Goal: Communication & Community: Answer question/provide support

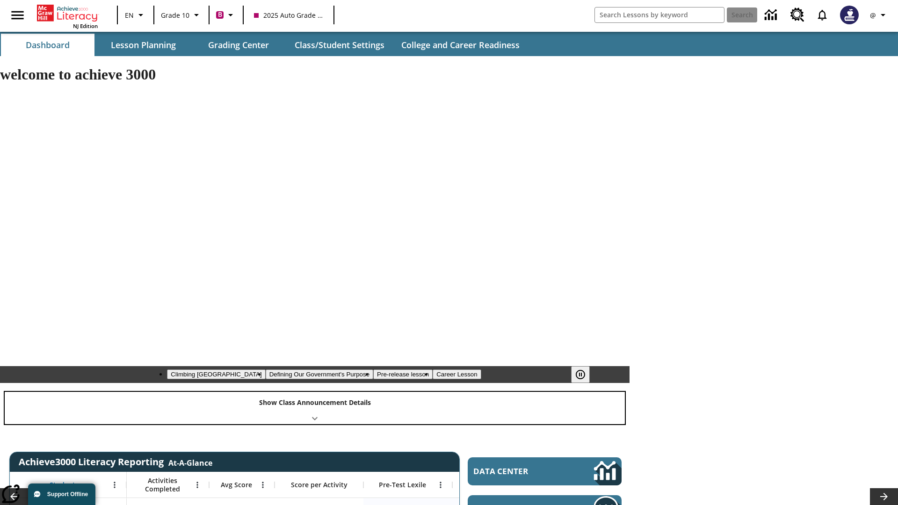
click at [315, 392] on div "Show Class Announcement Details" at bounding box center [315, 408] width 621 height 32
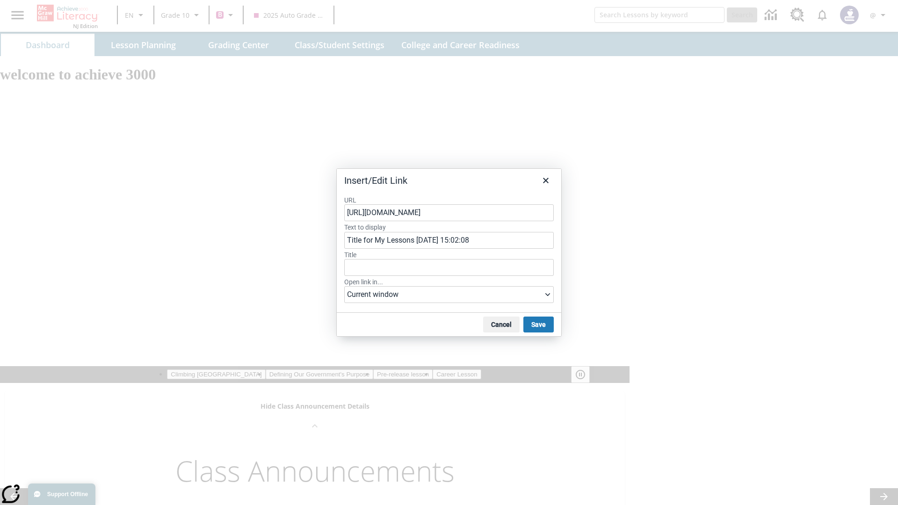
type input "Title for My Lessons [DATE] 15:02:08"
type input "skVJxOmrFg"
click at [538, 324] on button "Save" at bounding box center [539, 325] width 30 height 16
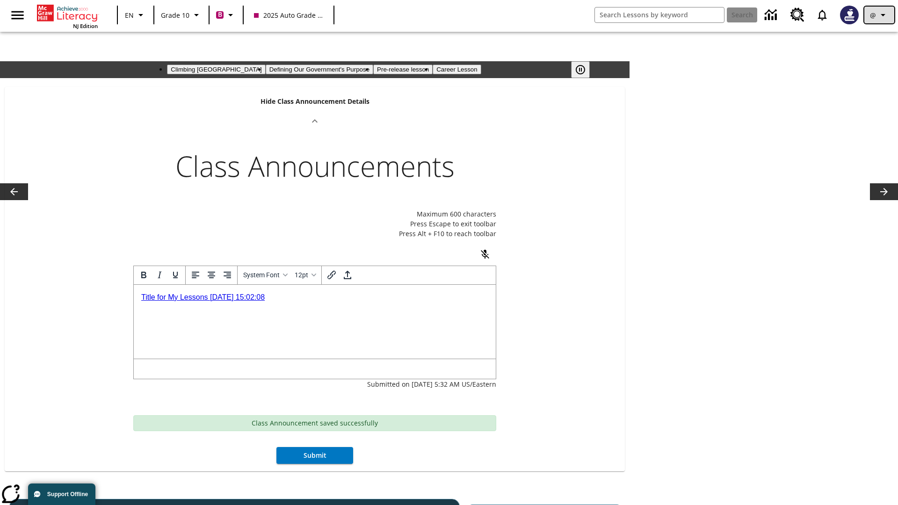
click at [880, 15] on icon "Profile/Settings" at bounding box center [883, 14] width 11 height 11
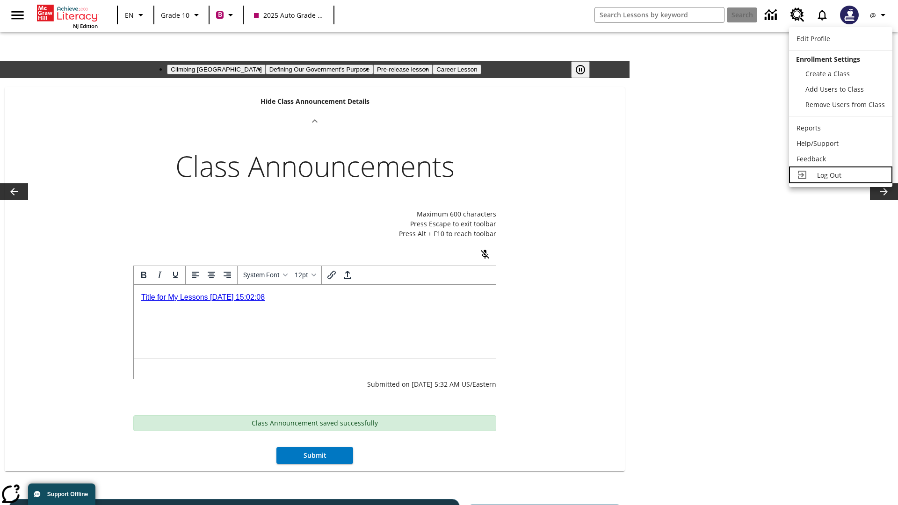
click at [840, 175] on span "Log Out" at bounding box center [830, 175] width 24 height 9
